Goal: Task Accomplishment & Management: Complete application form

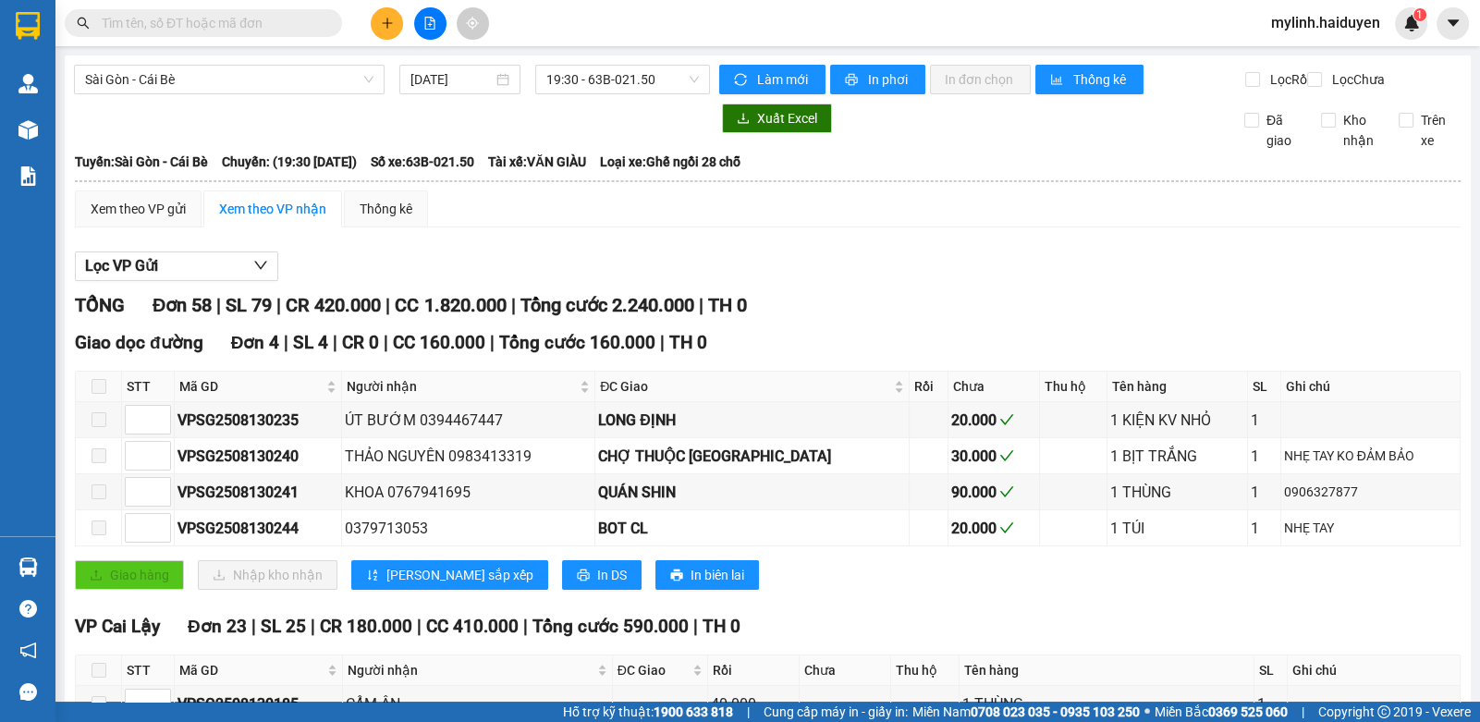
click at [390, 16] on button at bounding box center [387, 23] width 32 height 32
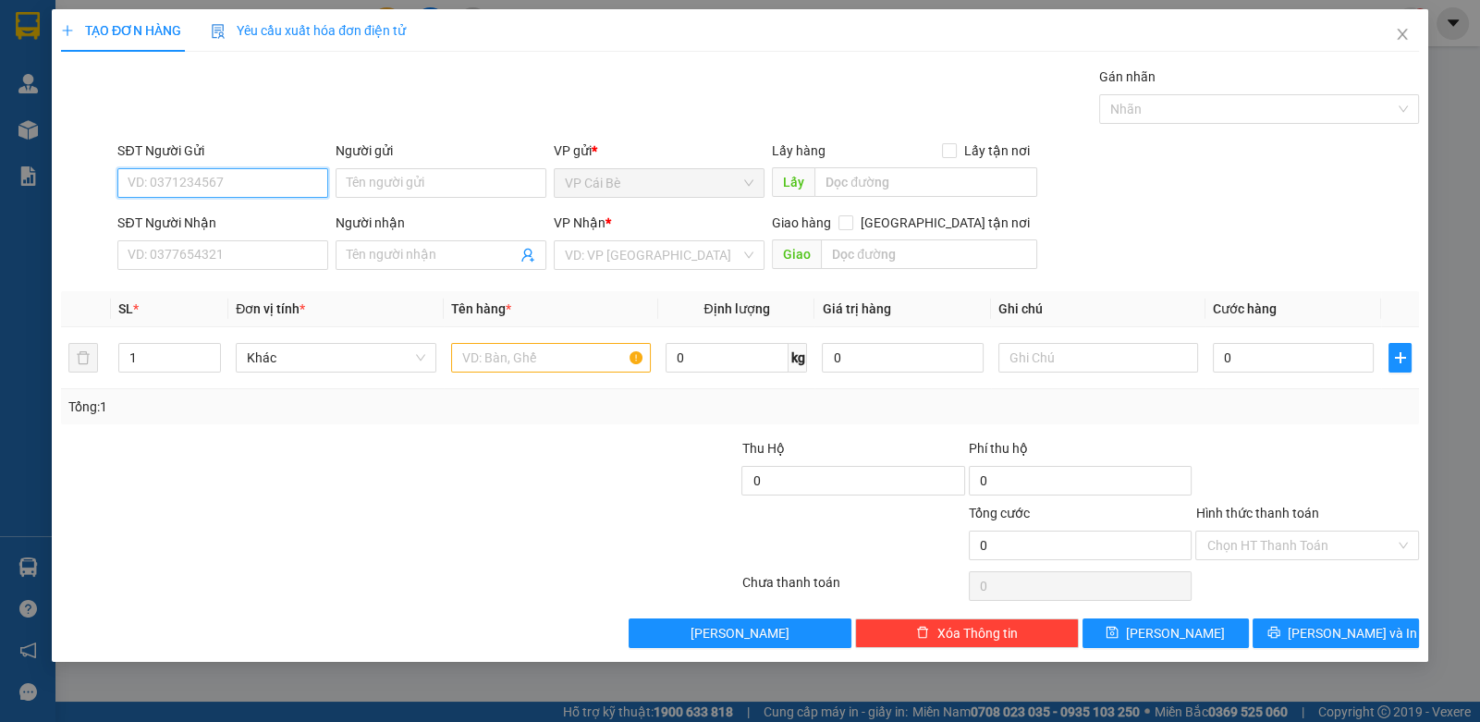
drag, startPoint x: 257, startPoint y: 190, endPoint x: 267, endPoint y: 188, distance: 10.3
click at [265, 188] on input "SĐT Người Gửi" at bounding box center [222, 183] width 211 height 30
click at [296, 242] on input "SĐT Người Nhận" at bounding box center [222, 255] width 211 height 30
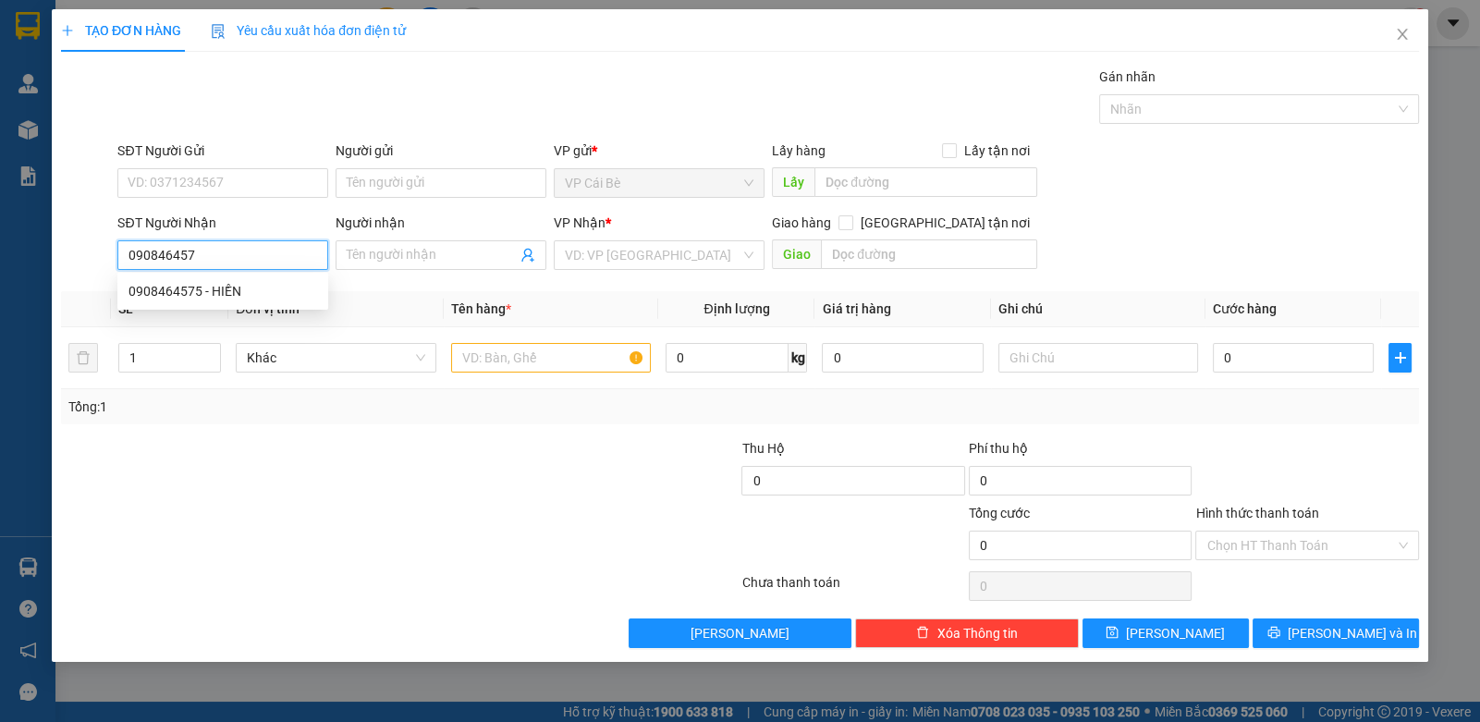
type input "0908464575"
click at [167, 298] on div "0908464575 - HIỀN" at bounding box center [223, 291] width 189 height 20
type input "HIỀN"
type input "40.000"
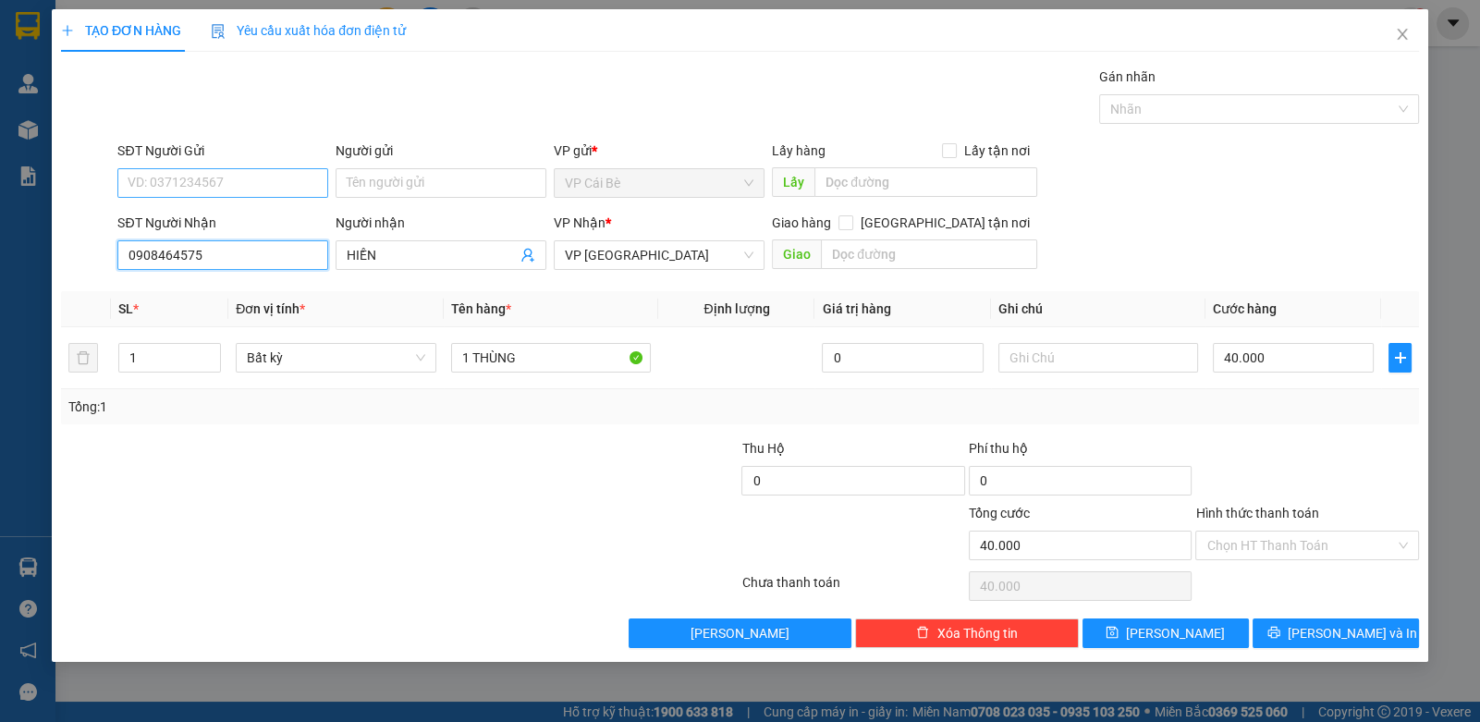
type input "0908464575"
click at [180, 188] on input "SĐT Người Gửi" at bounding box center [222, 183] width 211 height 30
type input "0902871266"
click at [243, 215] on div "0902871266 - LAN" at bounding box center [223, 219] width 189 height 20
type input "LAN"
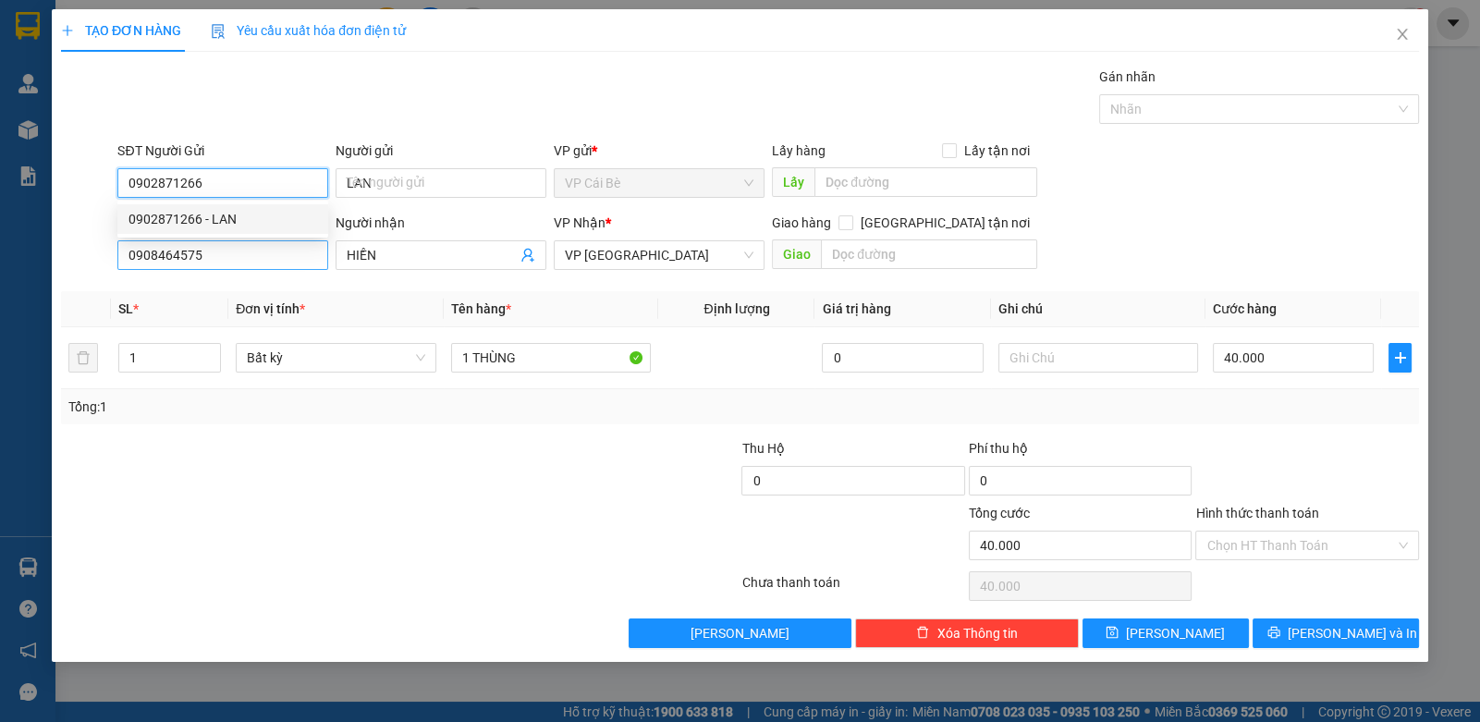
type input "20.000"
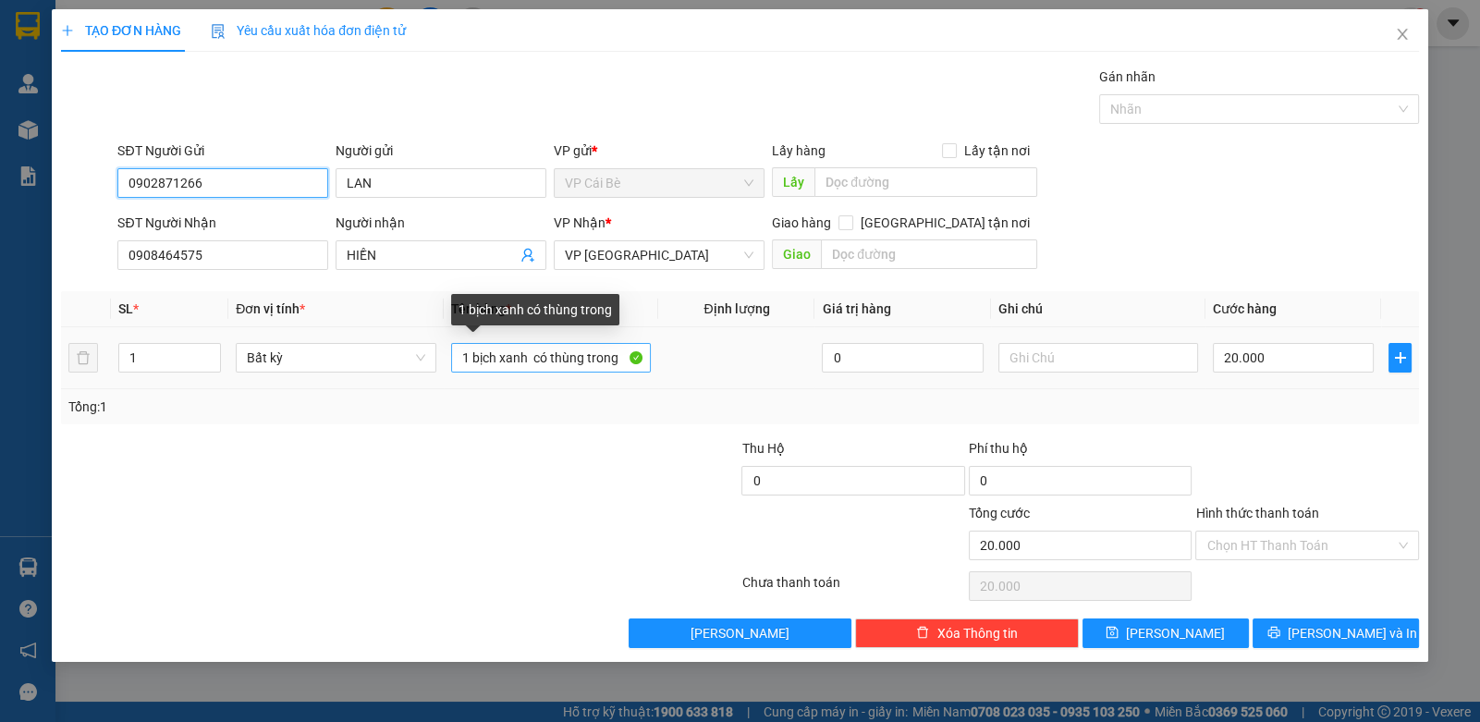
type input "0902871266"
drag, startPoint x: 624, startPoint y: 356, endPoint x: 475, endPoint y: 364, distance: 149.1
click at [473, 367] on input "1 bịch xanh có thùng trong" at bounding box center [551, 358] width 201 height 30
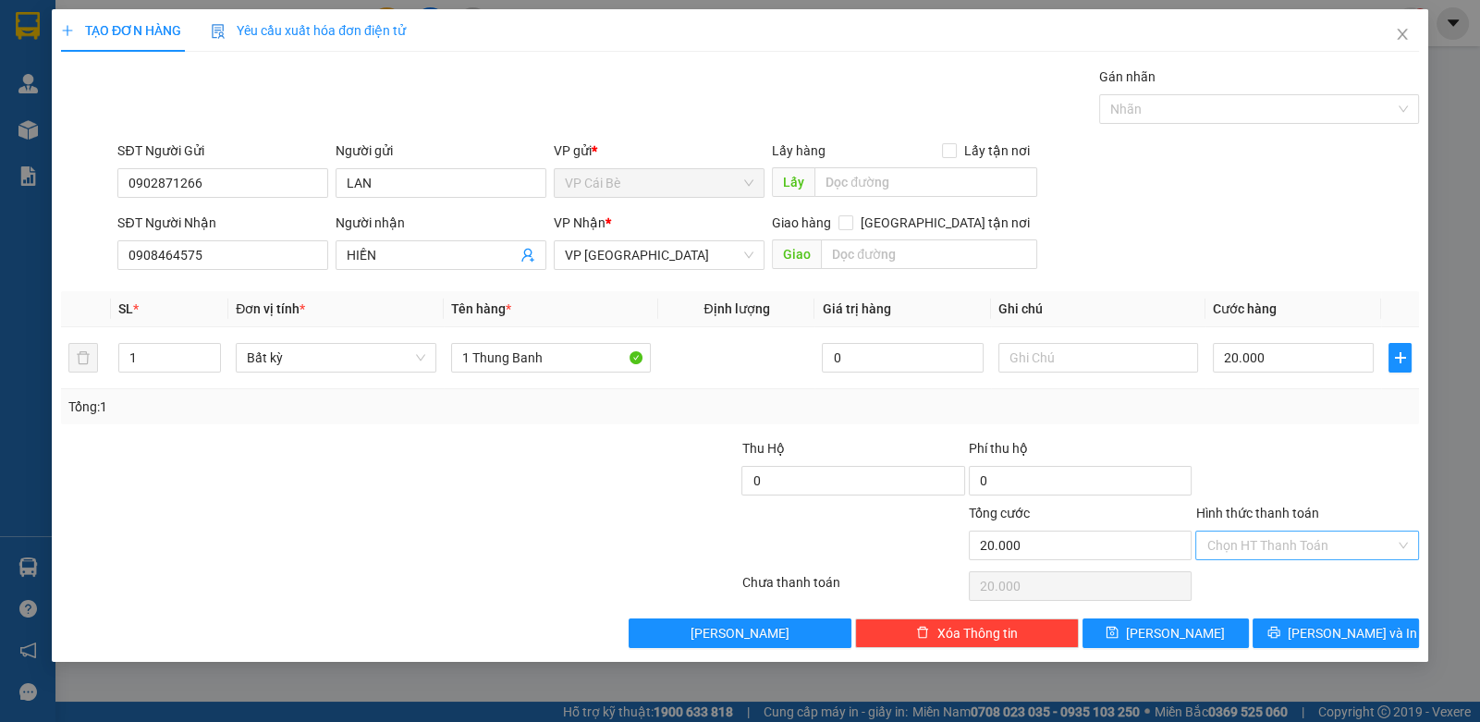
click at [1364, 536] on input "Hình thức thanh toán" at bounding box center [1301, 546] width 188 height 28
click at [1354, 484] on div at bounding box center [1307, 470] width 227 height 65
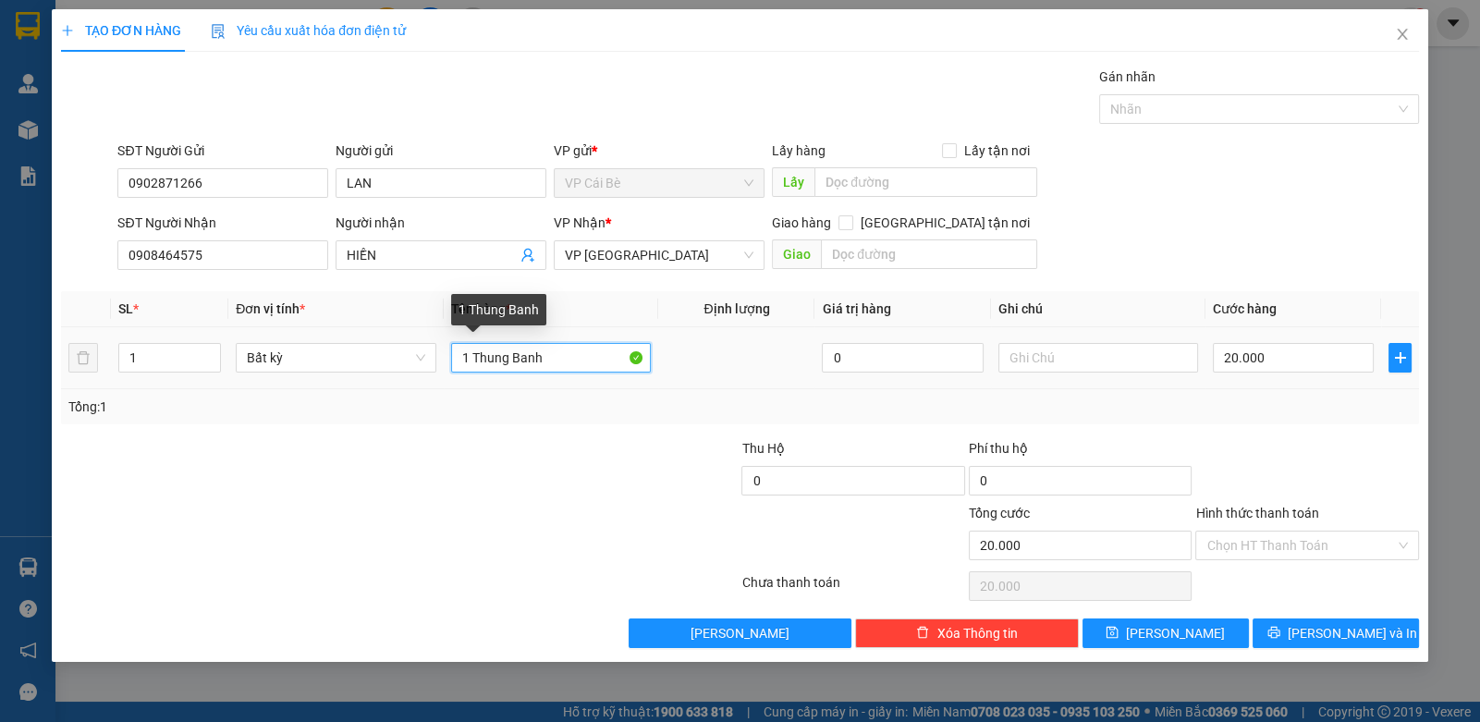
click at [494, 358] on input "1 Thung Banh" at bounding box center [551, 358] width 201 height 30
type input "1 Thung Banh"
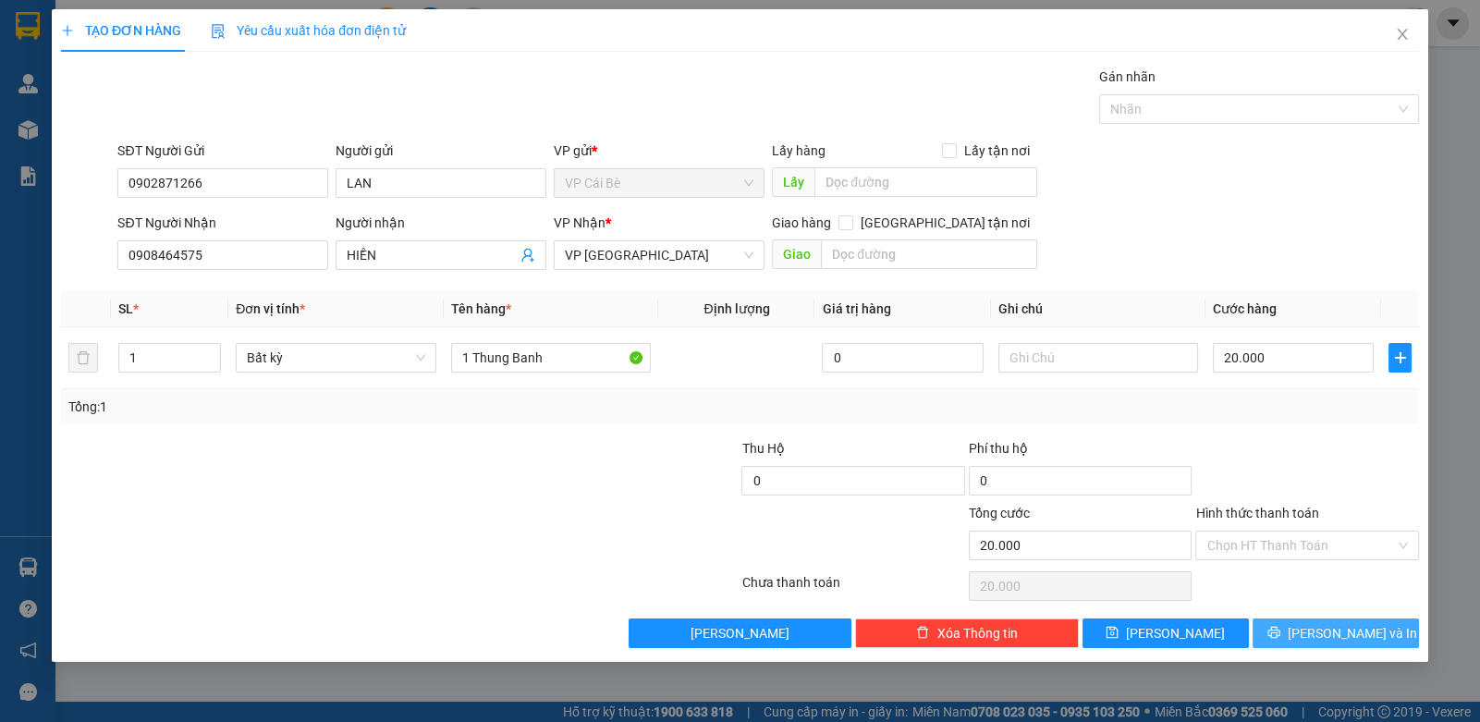
click at [1320, 640] on span "Lưu và In" at bounding box center [1352, 633] width 129 height 20
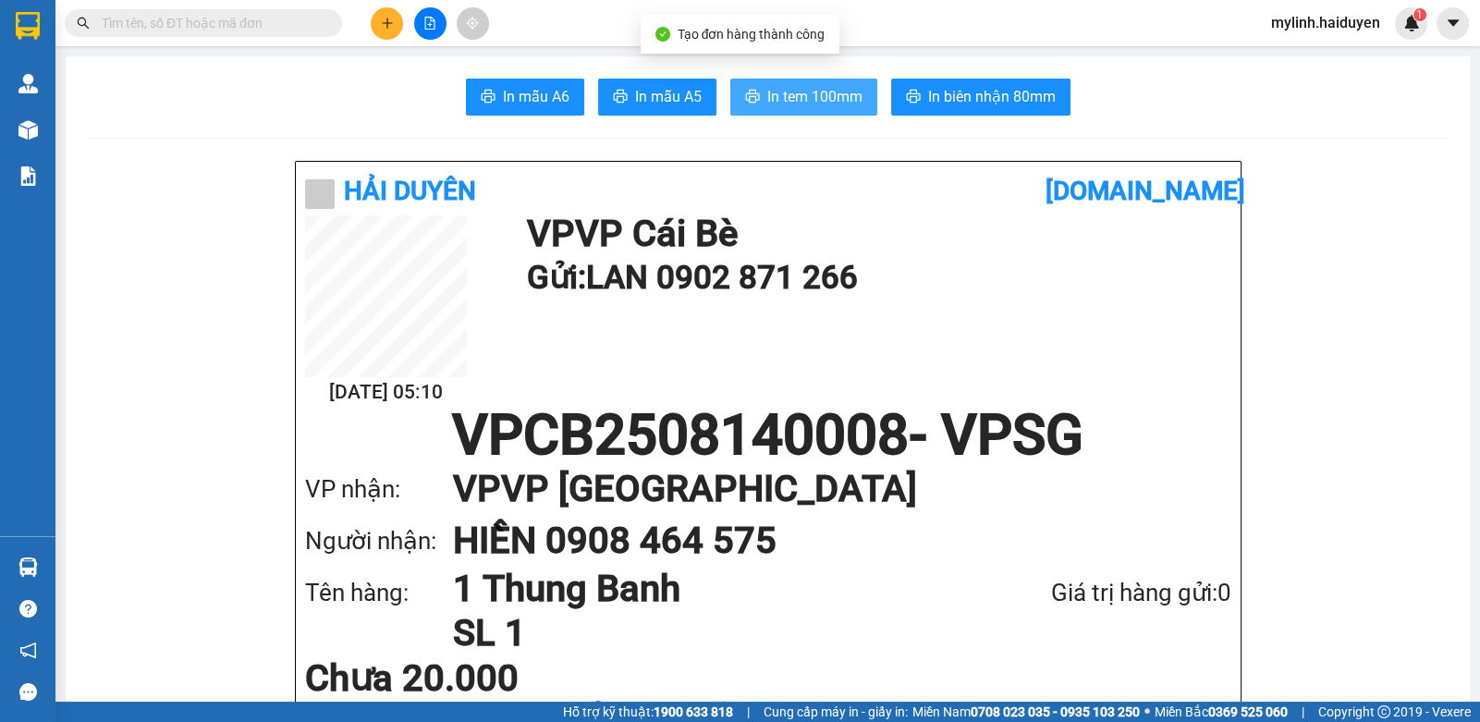
click at [767, 91] on span "In tem 100mm" at bounding box center [814, 96] width 95 height 23
